Goal: Answer question/provide support: Share knowledge or assist other users

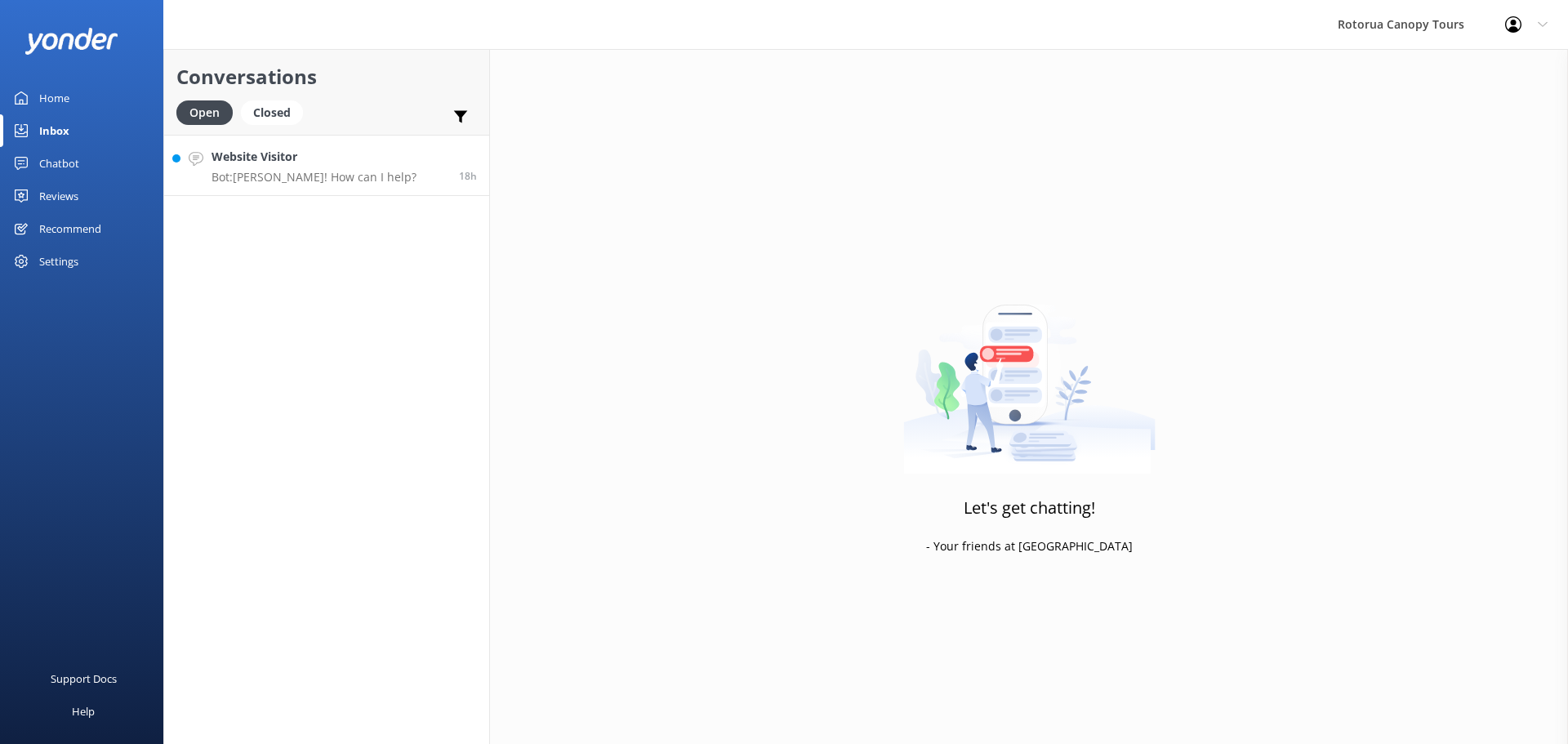
click at [258, 170] on p "Bot: Kia Ora! How can I help?" at bounding box center [314, 177] width 205 height 15
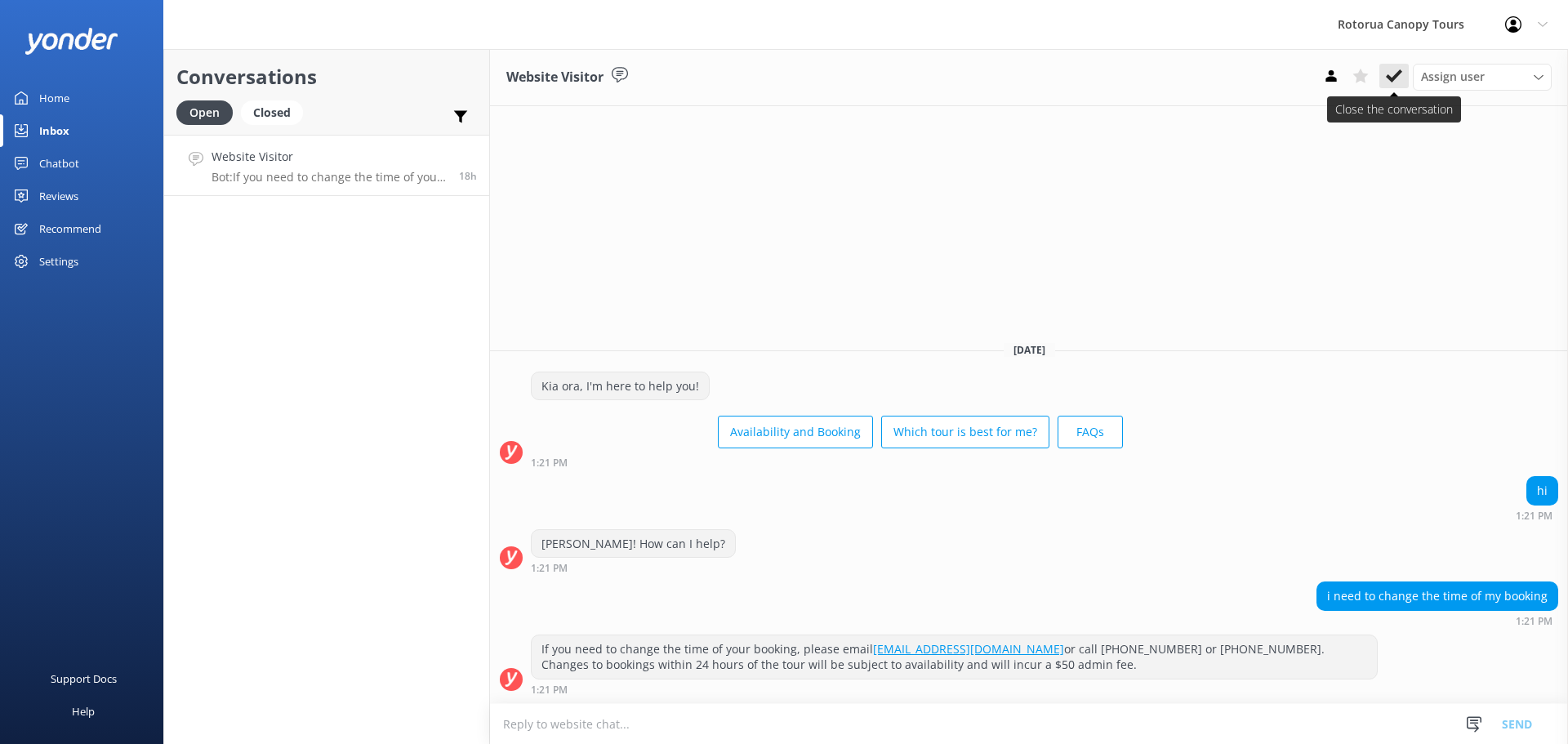
click at [1397, 80] on icon at bounding box center [1394, 76] width 16 height 16
